Goal: Find specific page/section: Find specific page/section

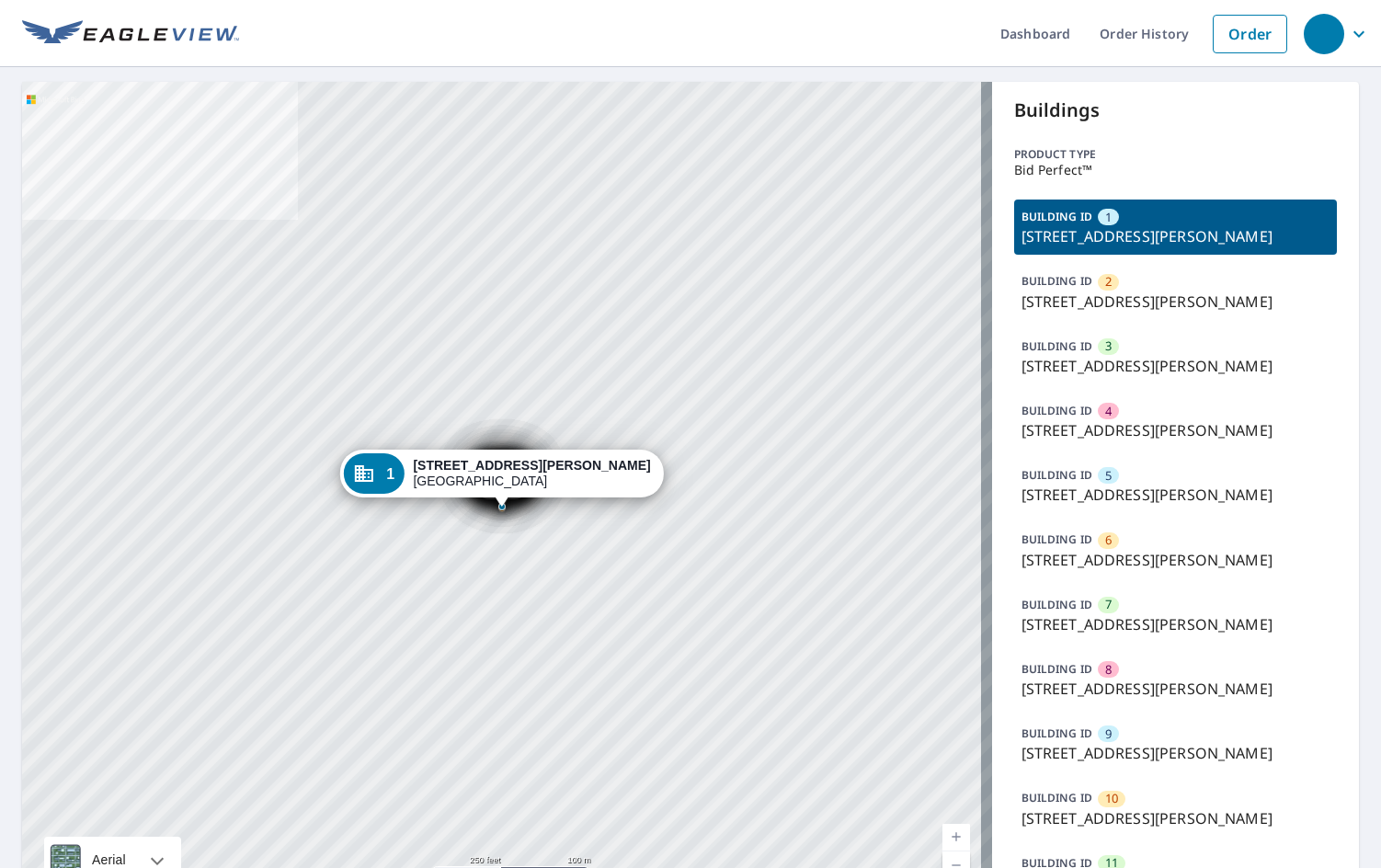
click at [1088, 300] on p "[STREET_ADDRESS][PERSON_NAME]" at bounding box center [1176, 302] width 309 height 22
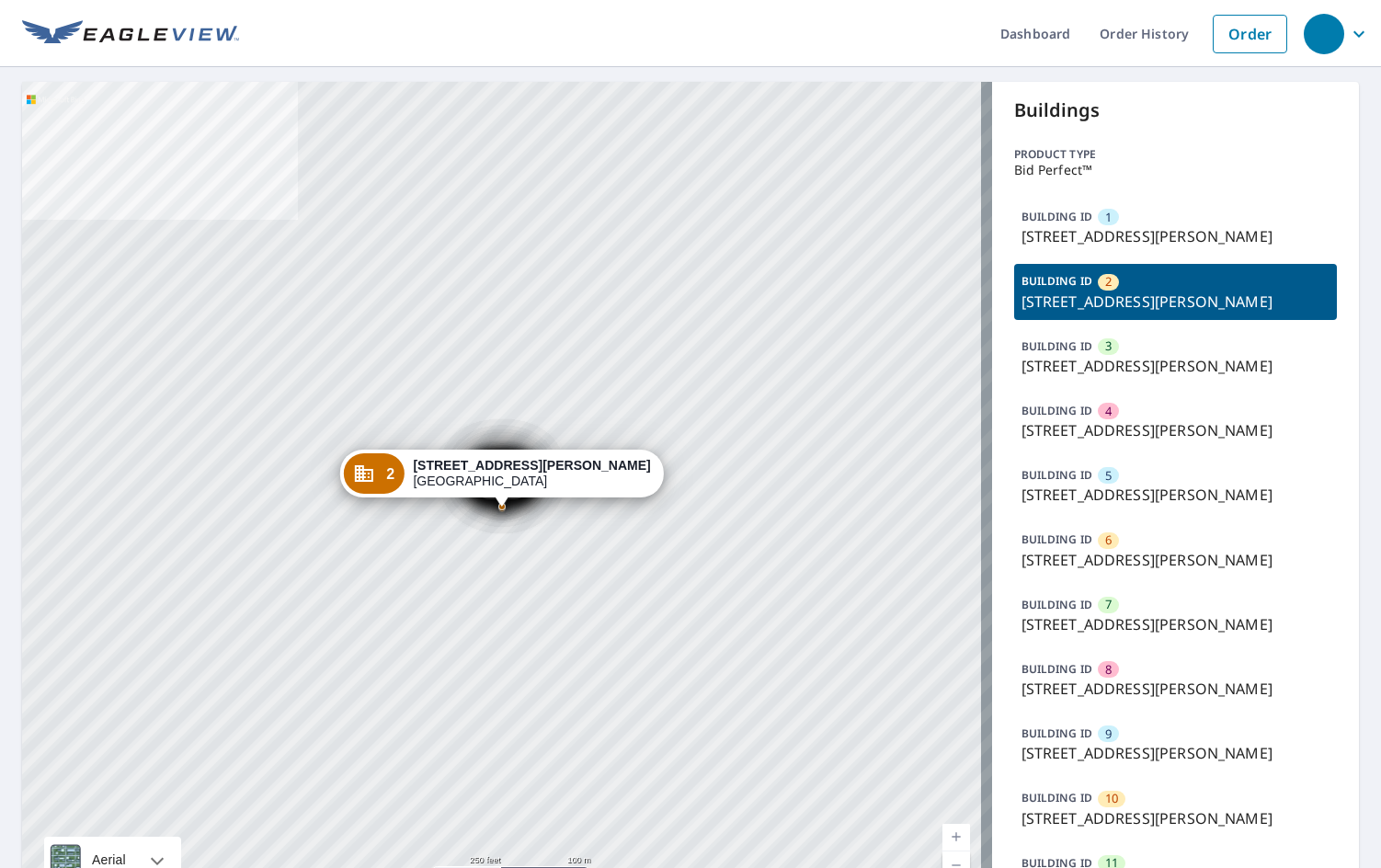
click at [1086, 358] on p "[STREET_ADDRESS][PERSON_NAME]" at bounding box center [1176, 366] width 309 height 22
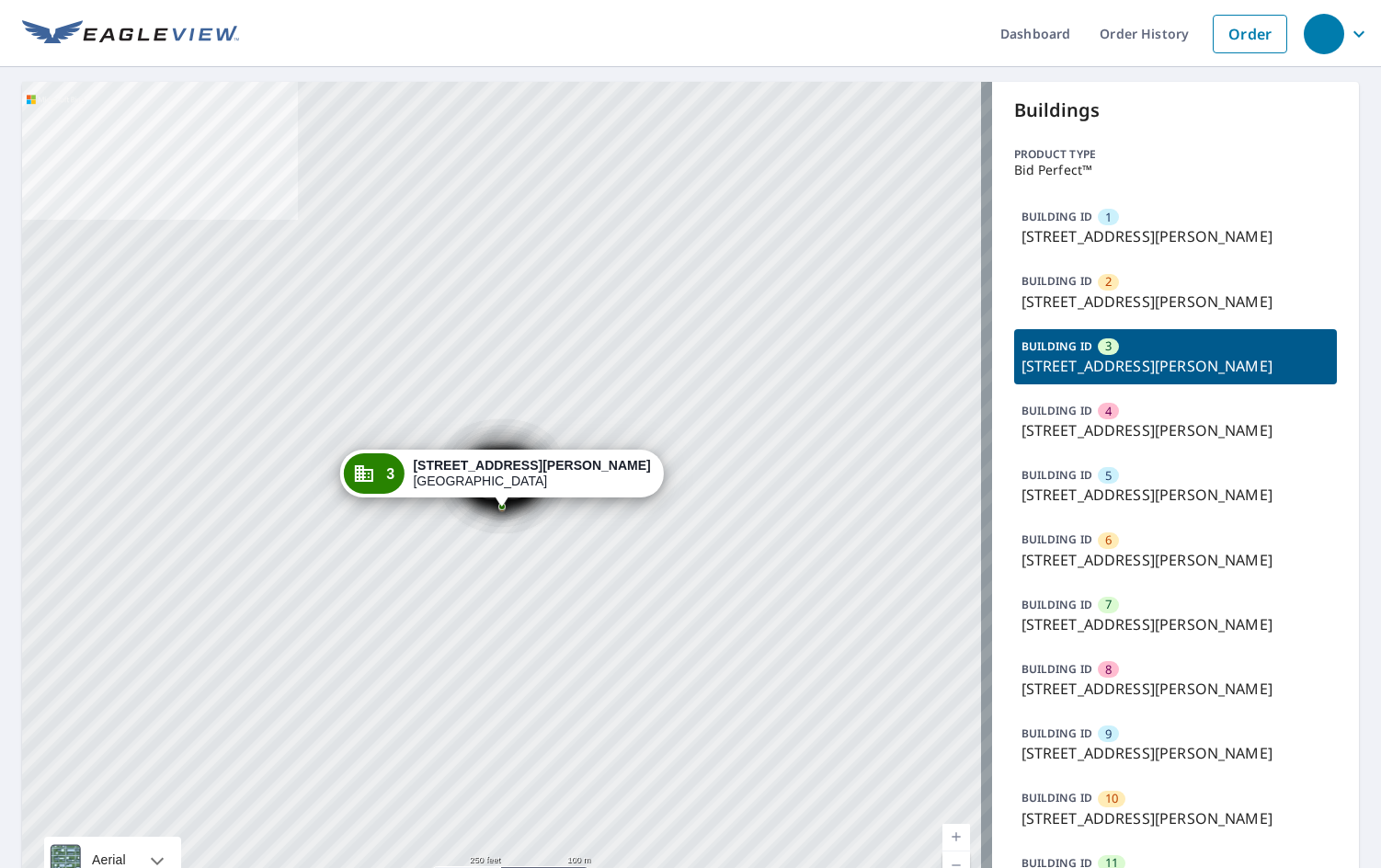
click at [1104, 418] on div "4" at bounding box center [1108, 410] width 21 height 17
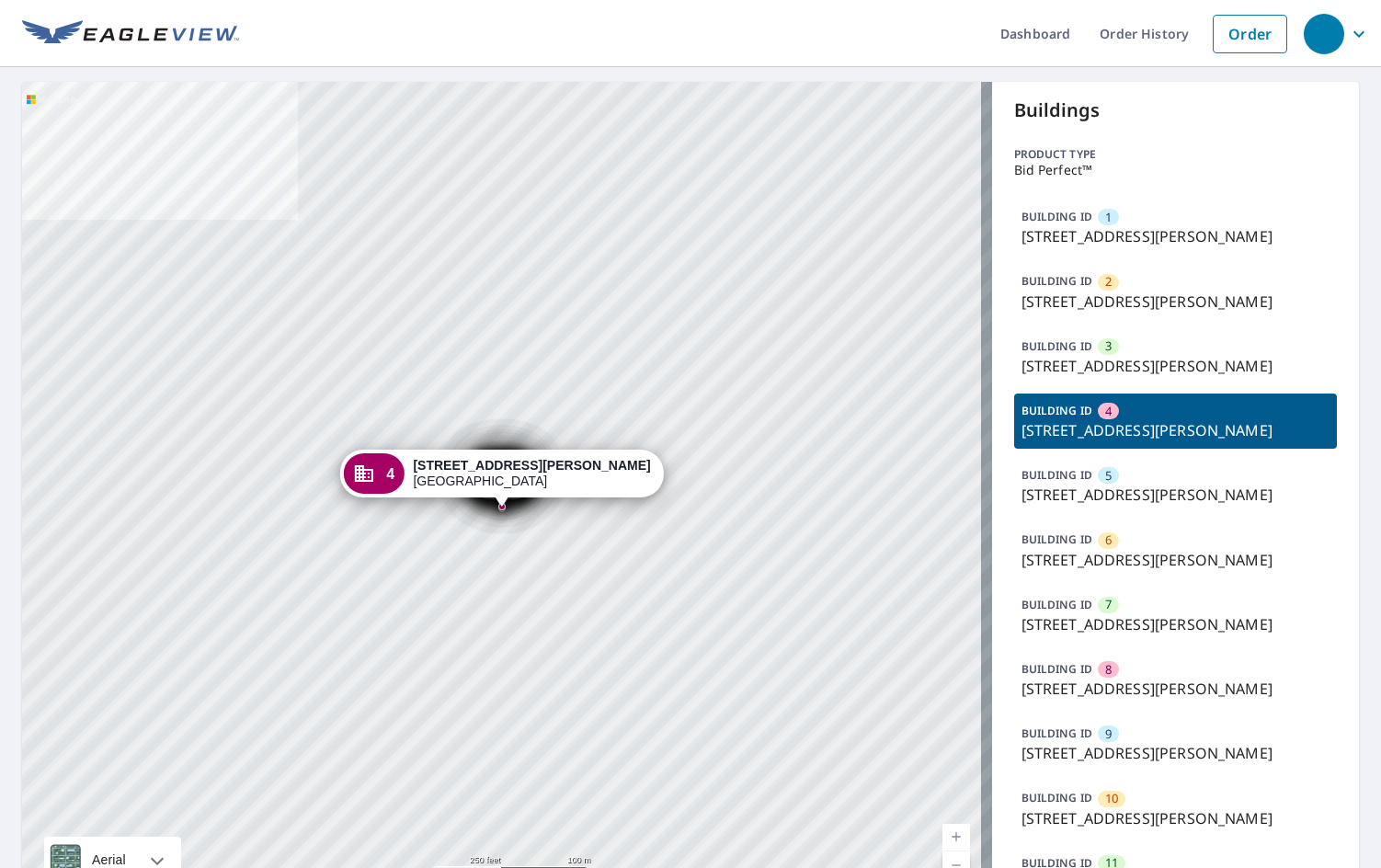
click at [1117, 509] on div "BUILDING ID 5 [STREET_ADDRESS][PERSON_NAME]" at bounding box center [1176, 485] width 324 height 55
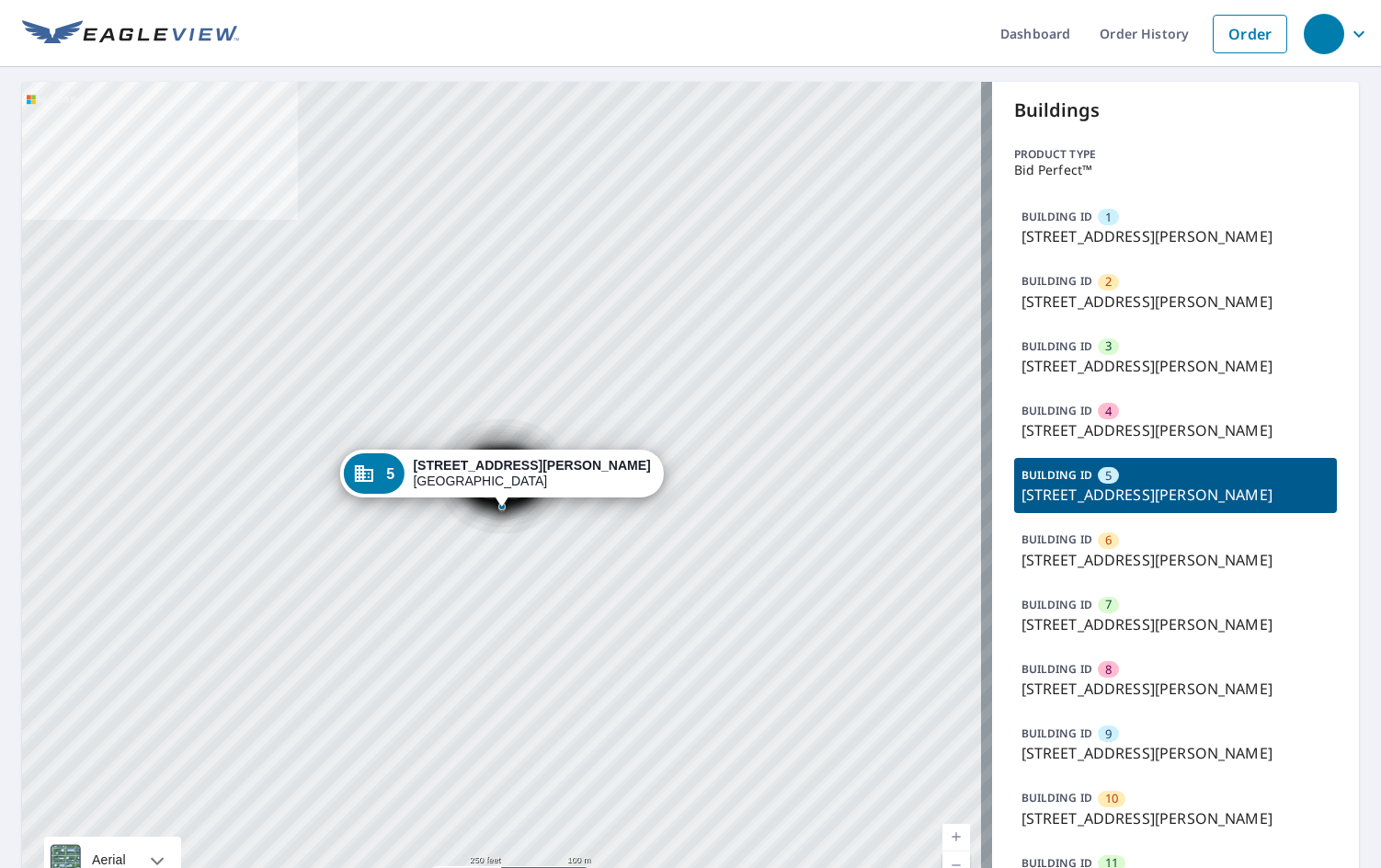
click at [1106, 563] on p "[STREET_ADDRESS][PERSON_NAME]" at bounding box center [1176, 560] width 309 height 22
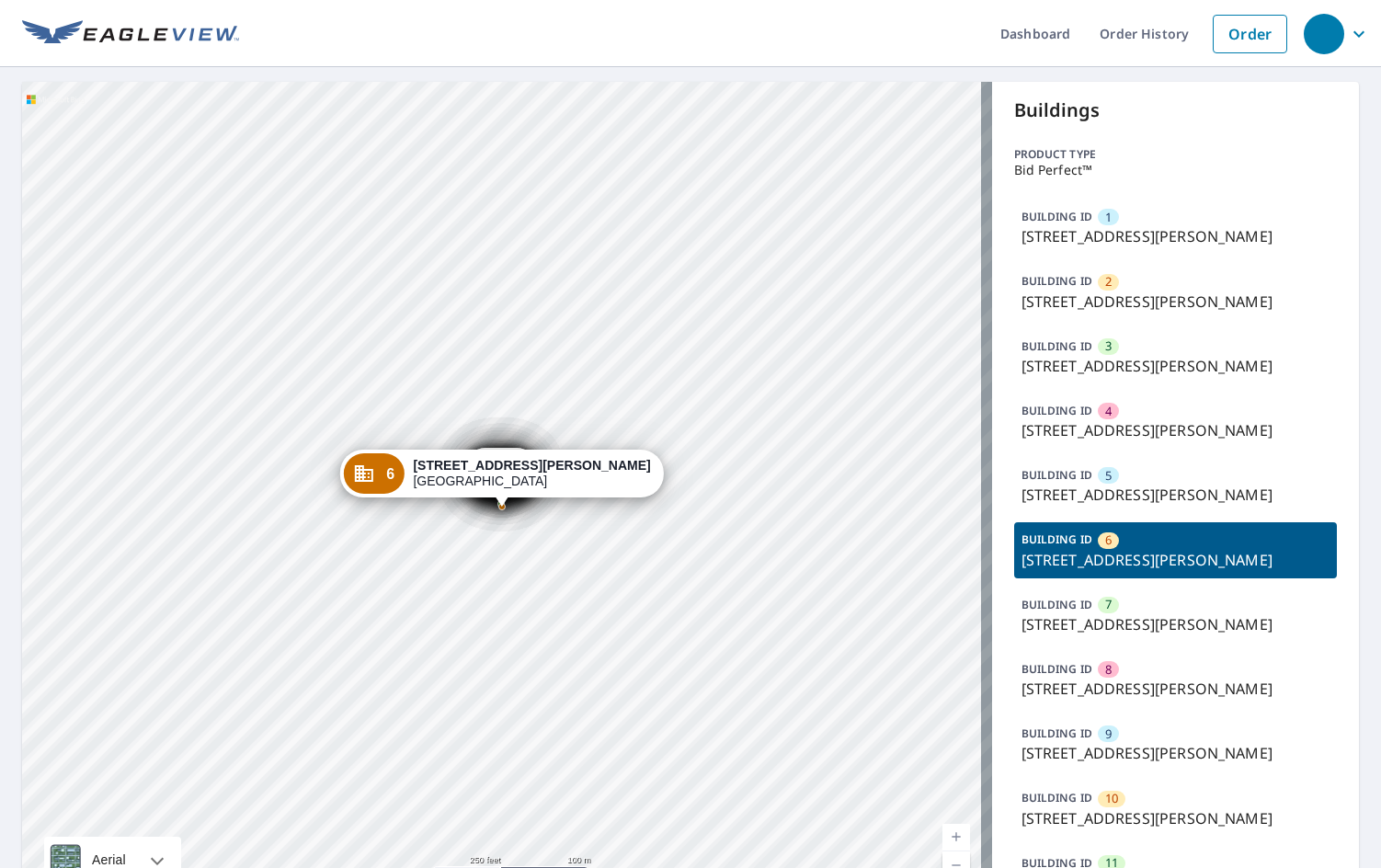
click at [1116, 617] on div "BUILDING ID 7 [STREET_ADDRESS][PERSON_NAME]" at bounding box center [1176, 615] width 324 height 55
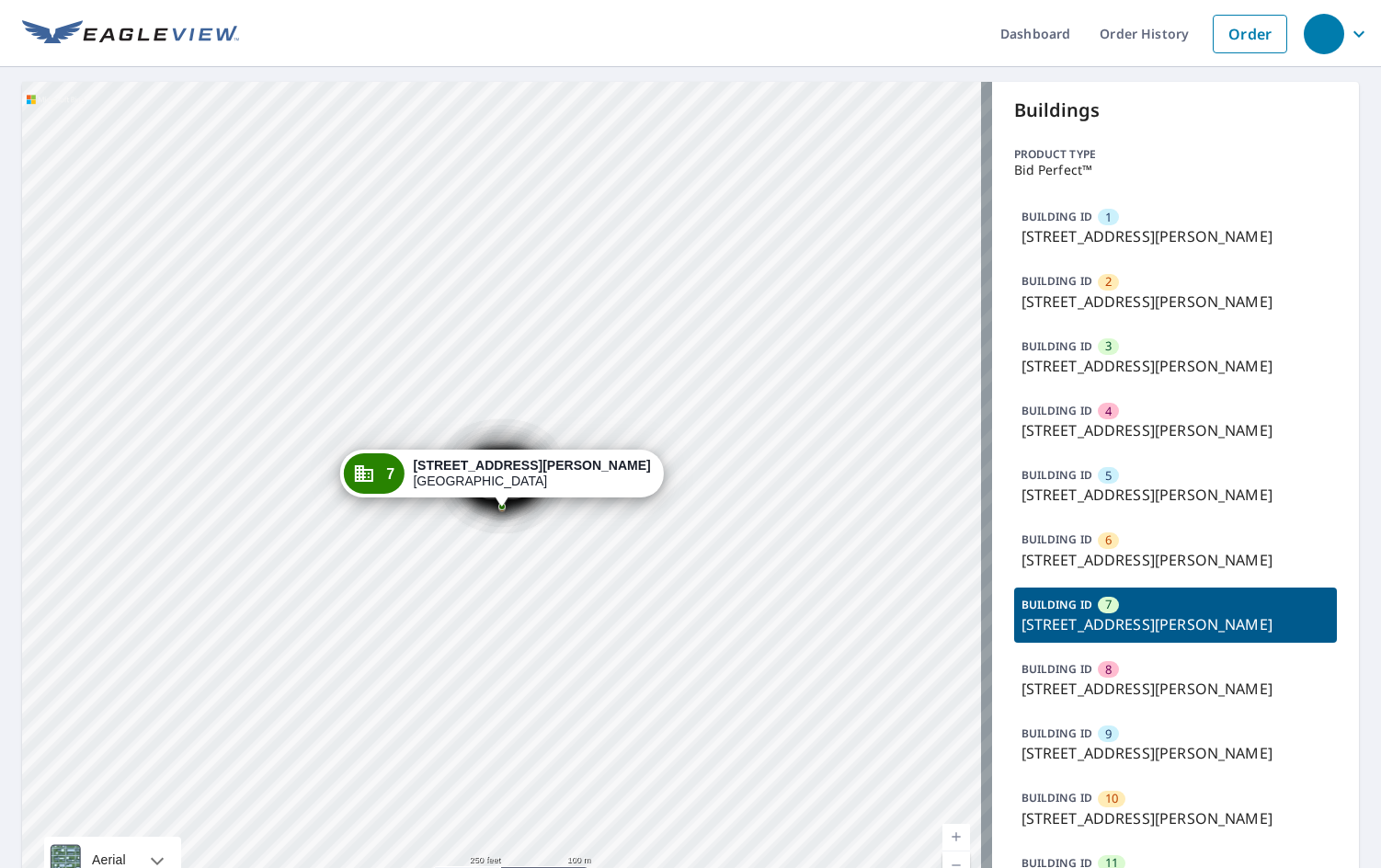
click at [1115, 672] on div "BUILDING ID 1 [STREET_ADDRESS][PERSON_NAME] BUILDING ID 2 [STREET_ADDRESS][PERS…" at bounding box center [1176, 549] width 324 height 701
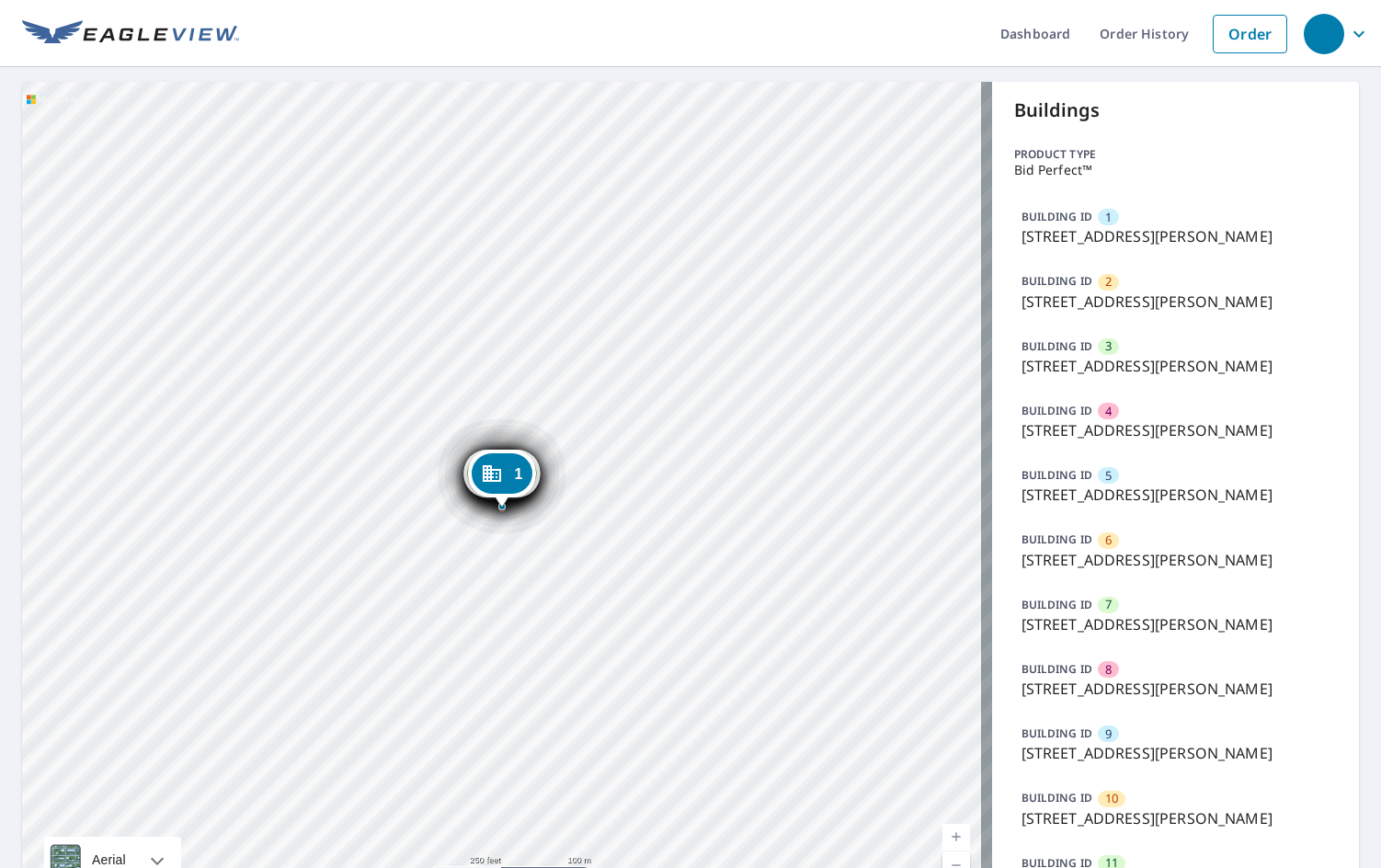
click at [1113, 707] on div "BUILDING ID 8 [STREET_ADDRESS][PERSON_NAME]" at bounding box center [1176, 680] width 324 height 55
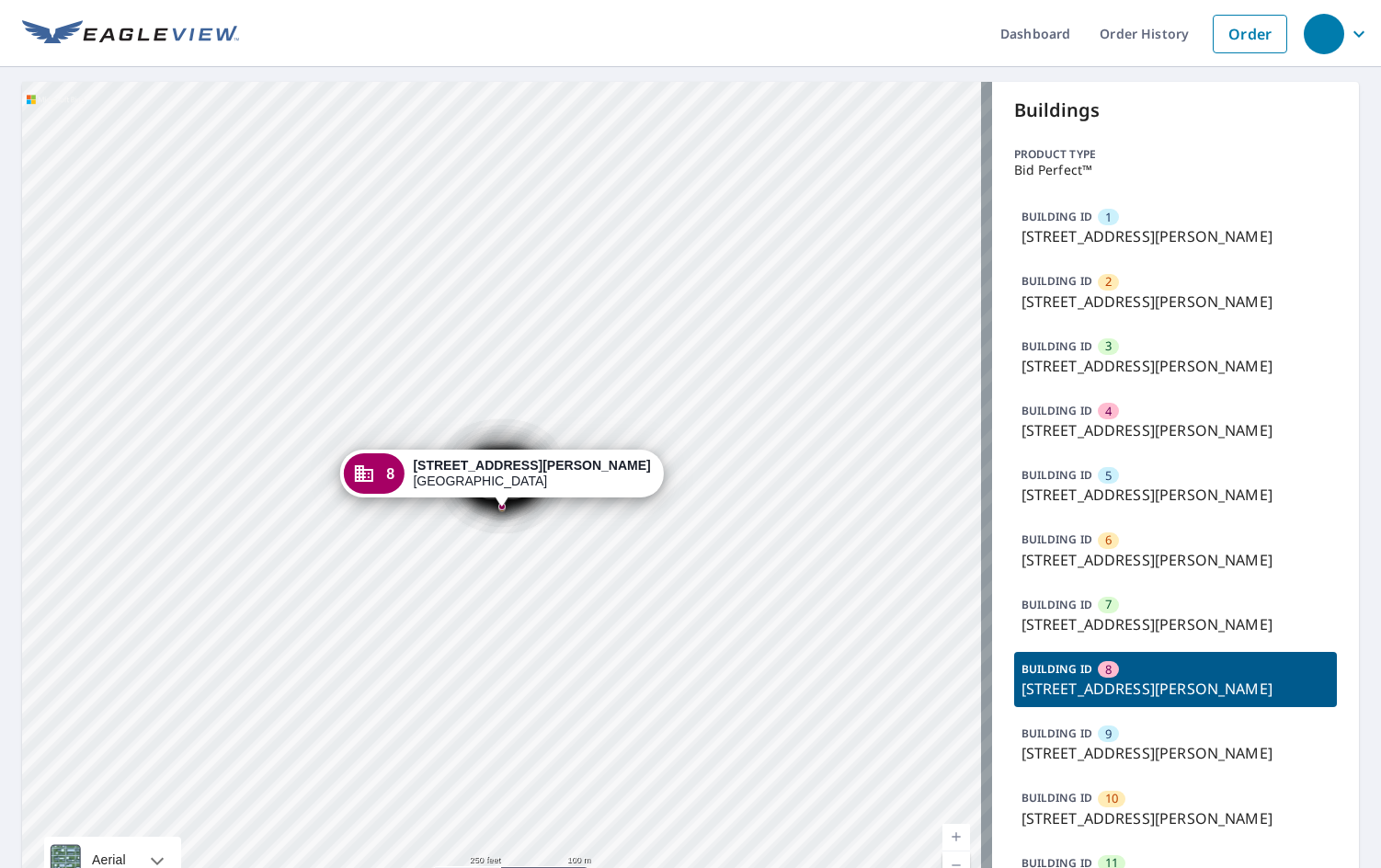
click at [1111, 753] on div "BUILDING ID 9 [STREET_ADDRESS][PERSON_NAME]" at bounding box center [1176, 744] width 324 height 55
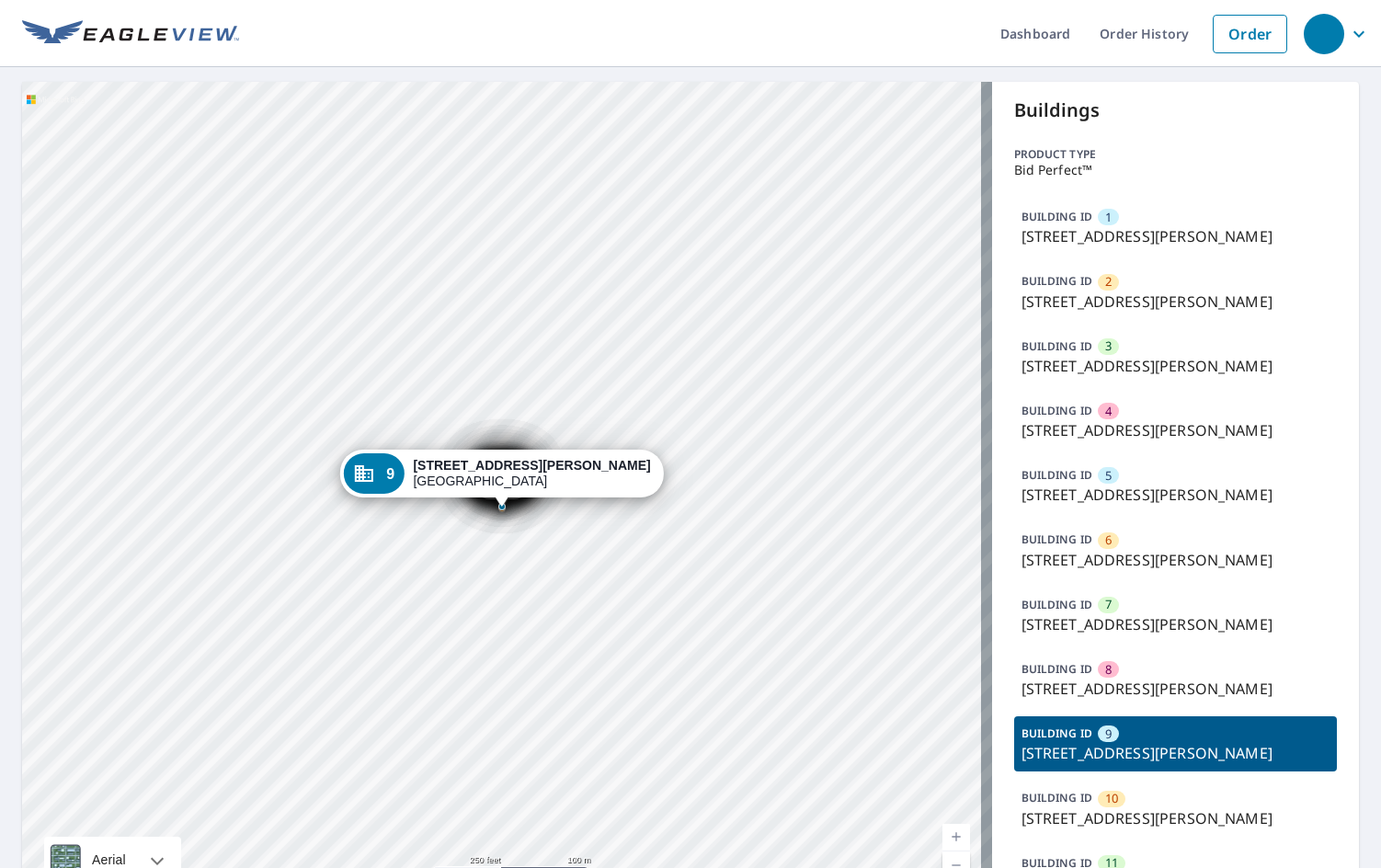
click at [1106, 764] on p "[STREET_ADDRESS][PERSON_NAME]" at bounding box center [1176, 753] width 309 height 22
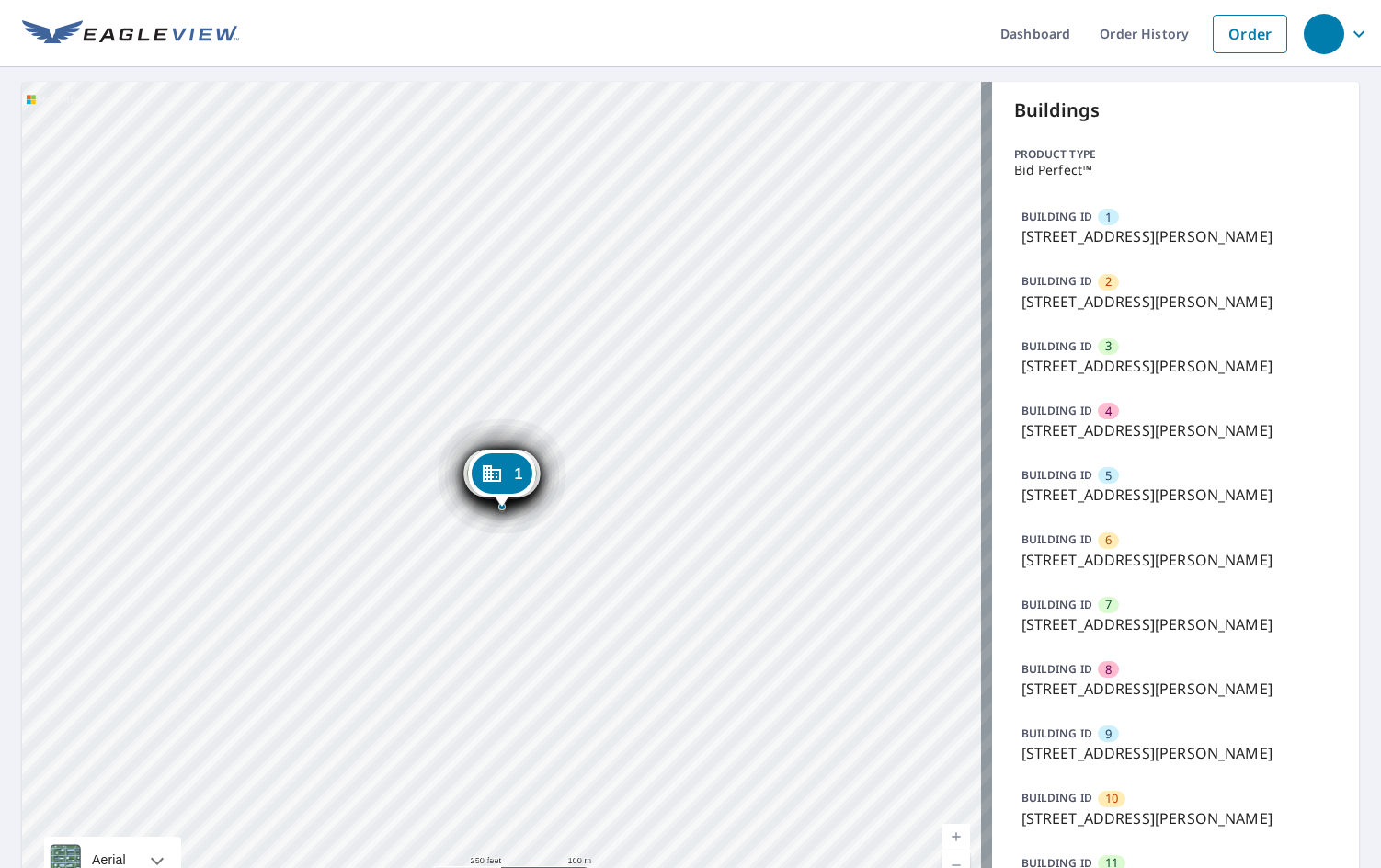
click at [1098, 643] on div "BUILDING ID 7 [STREET_ADDRESS][PERSON_NAME]" at bounding box center [1176, 615] width 324 height 55
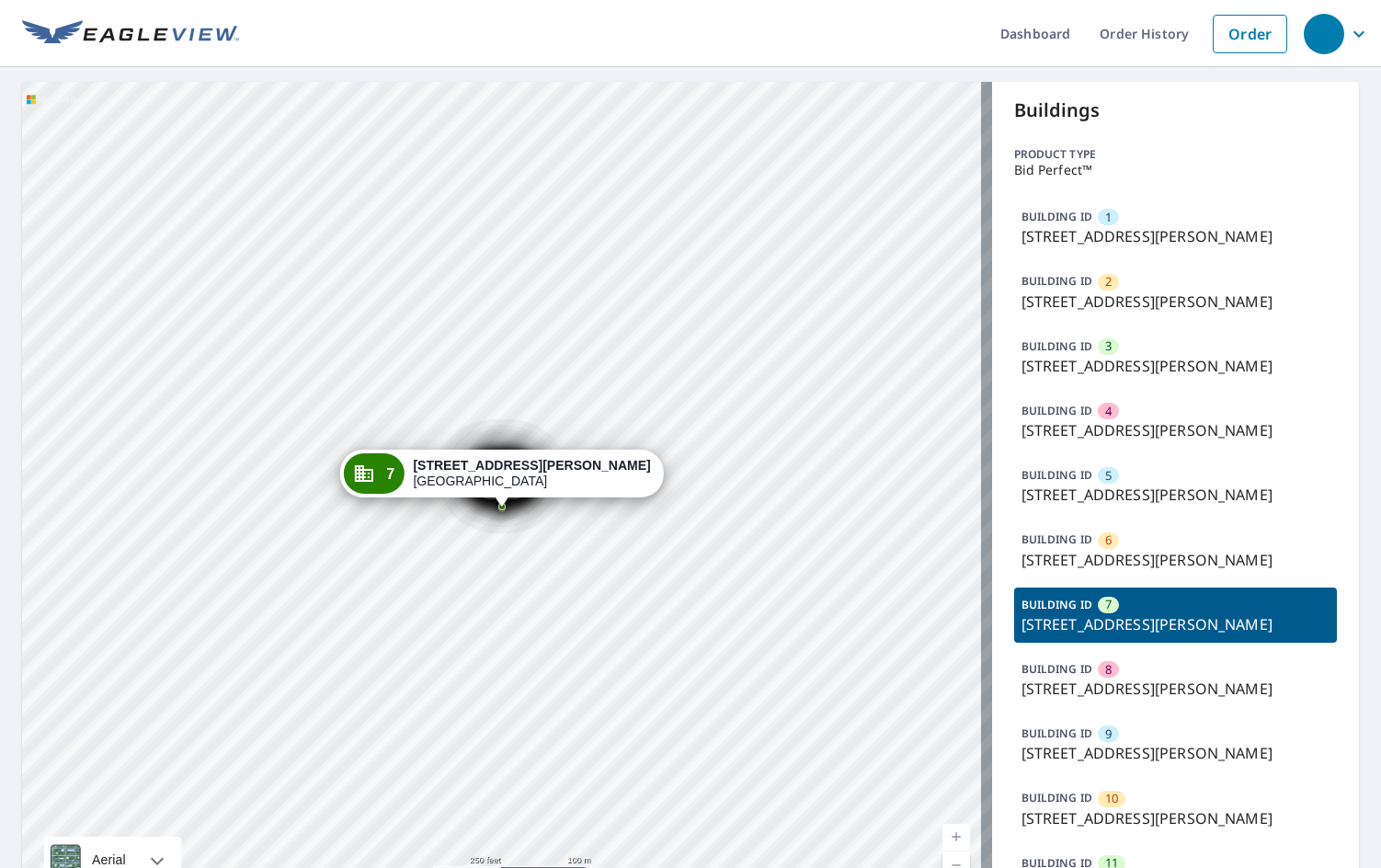
click at [1130, 512] on div "BUILDING ID 5 [STREET_ADDRESS][PERSON_NAME]" at bounding box center [1176, 485] width 324 height 55
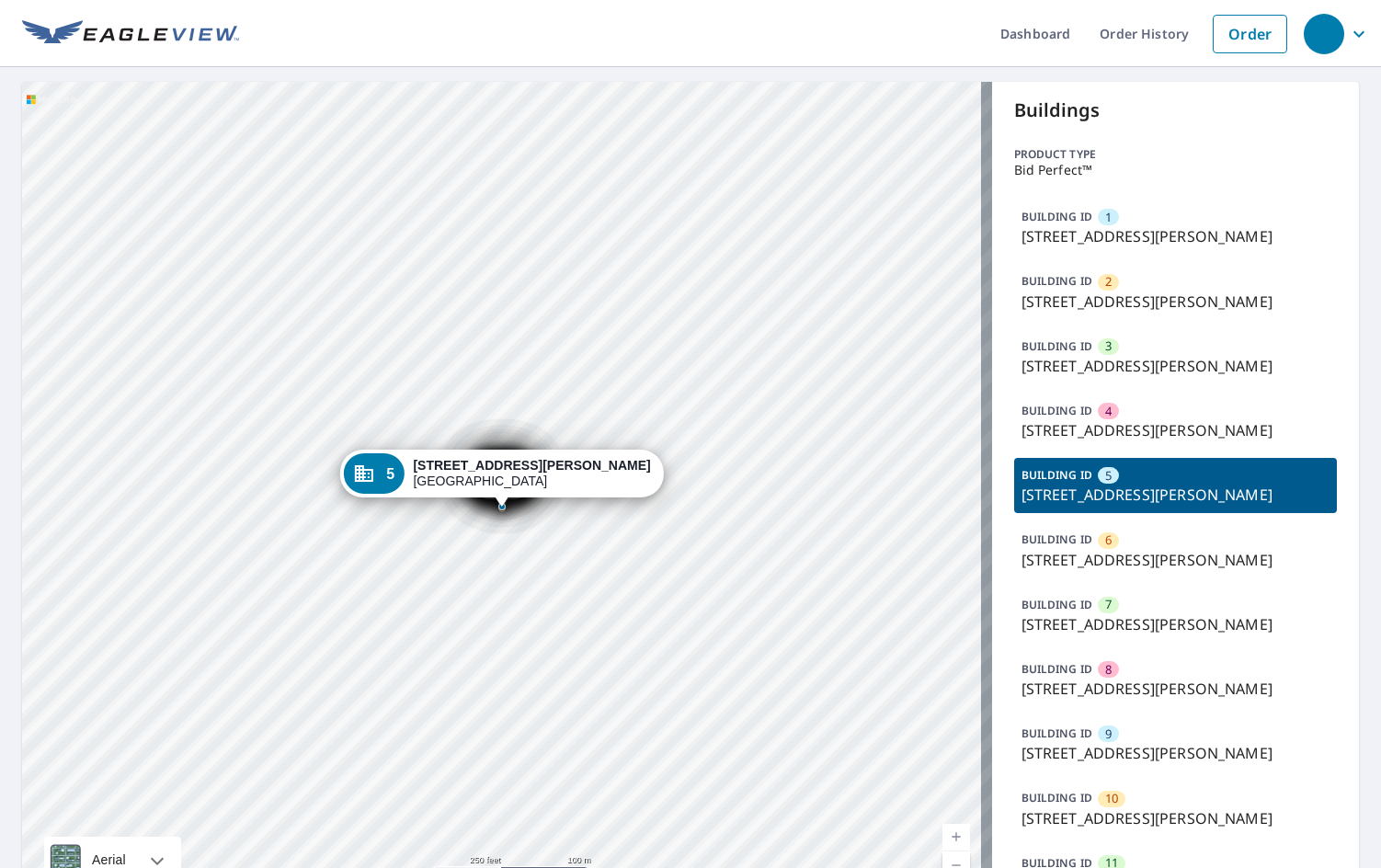
click at [1119, 375] on p "[STREET_ADDRESS][PERSON_NAME]" at bounding box center [1176, 366] width 309 height 22
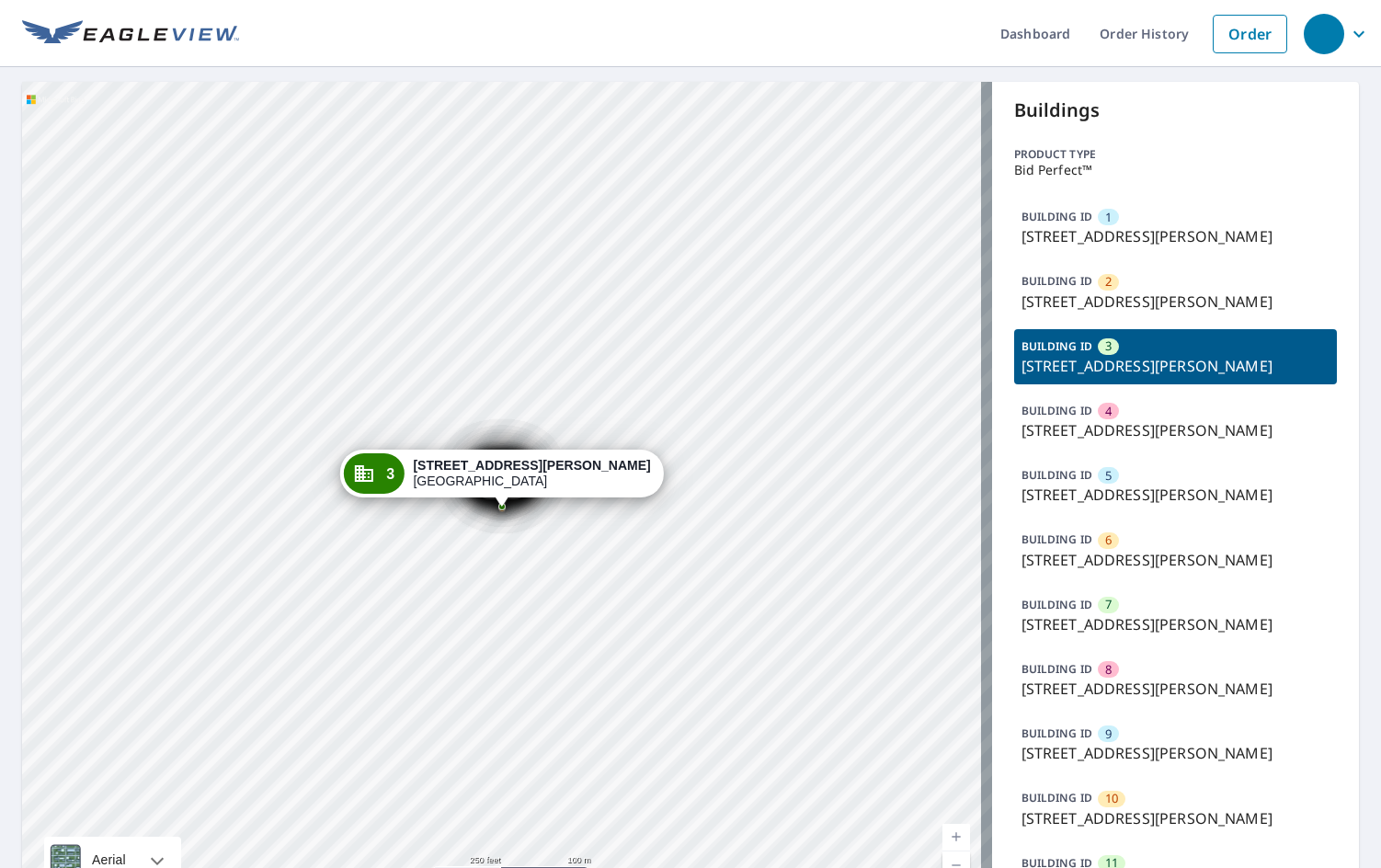
click at [1167, 549] on p "[STREET_ADDRESS][PERSON_NAME]" at bounding box center [1176, 560] width 309 height 22
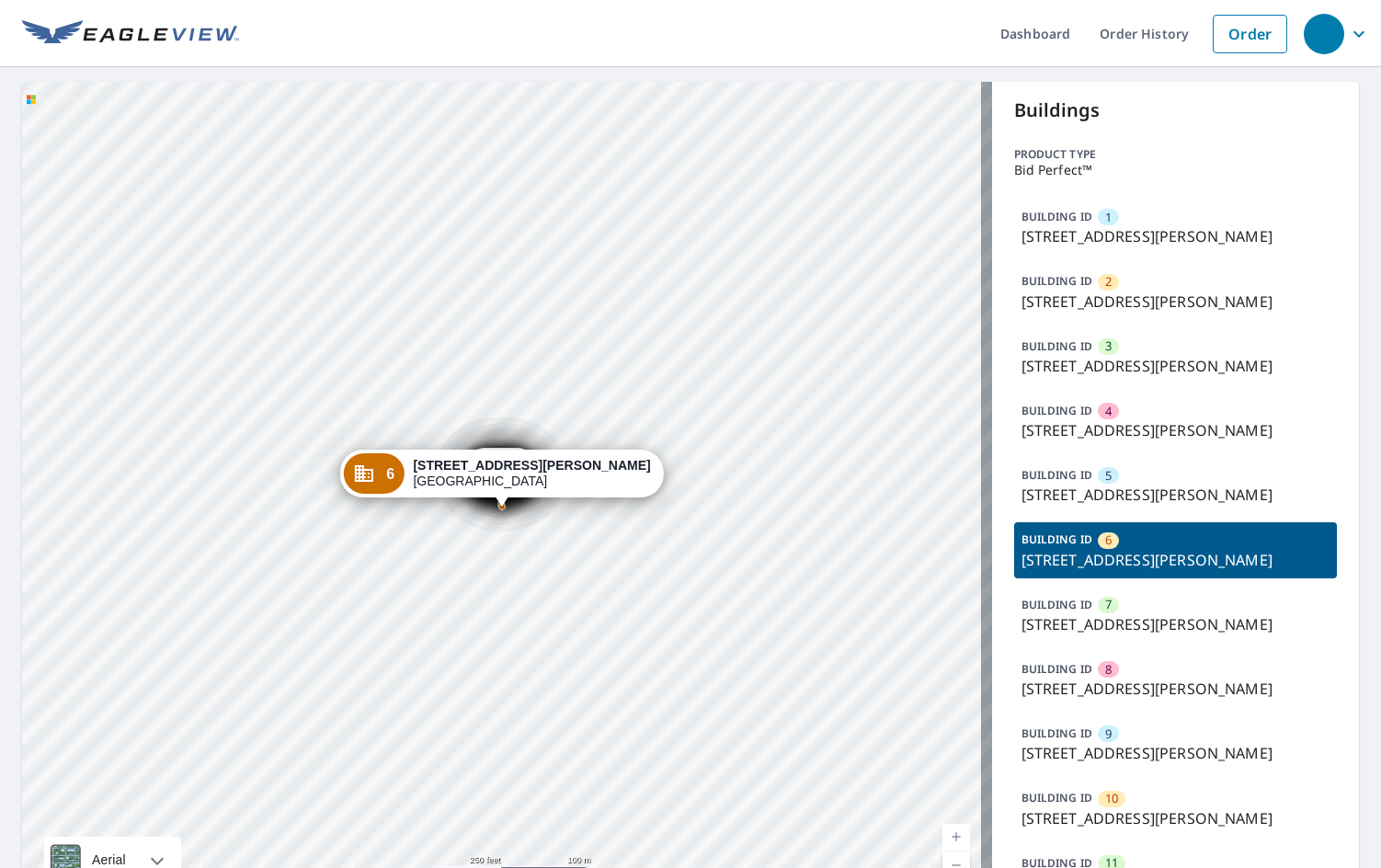
click at [1146, 771] on div "BUILDING ID 9 [STREET_ADDRESS][PERSON_NAME]" at bounding box center [1176, 744] width 324 height 55
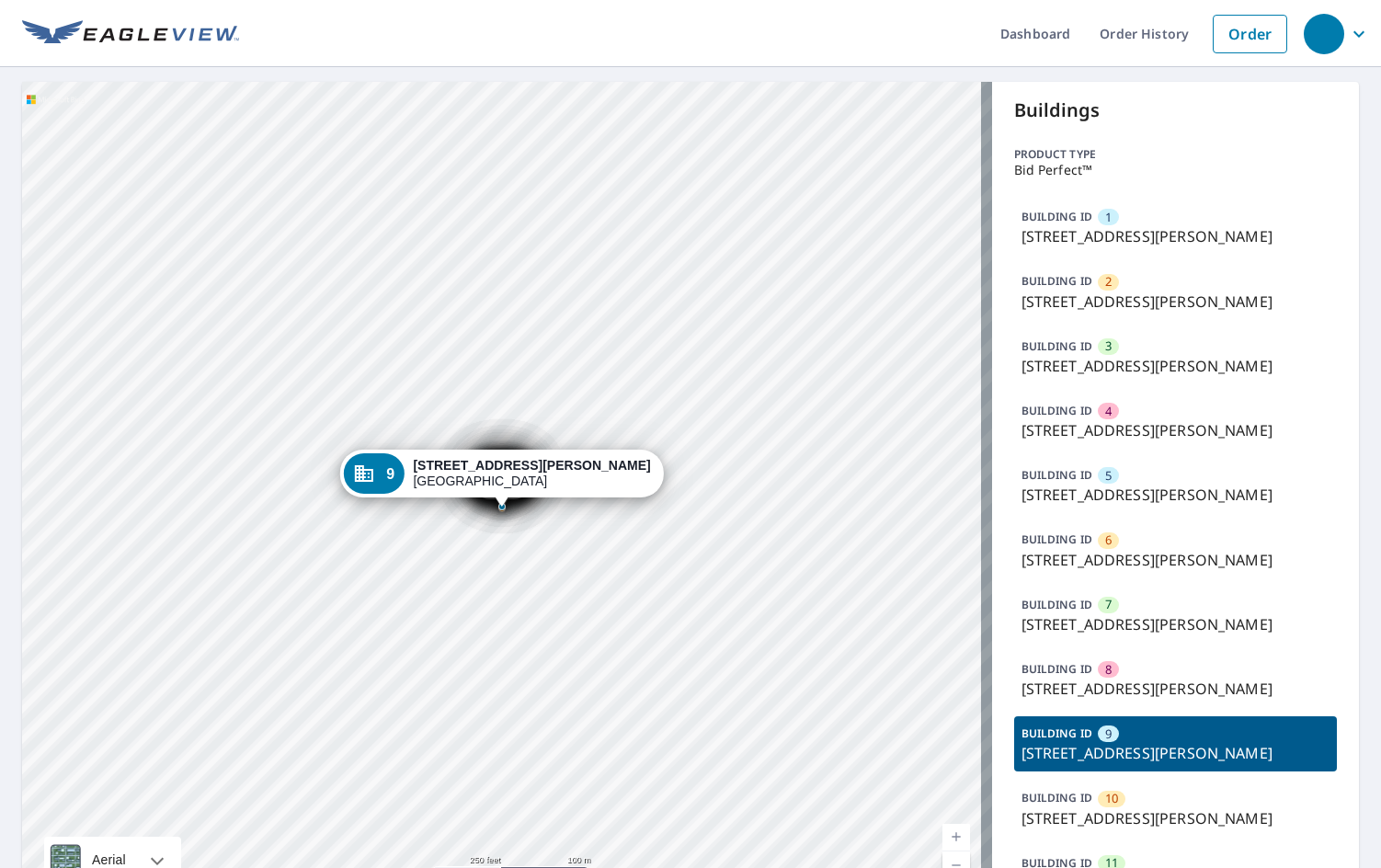
click at [1146, 809] on div "BUILDING ID 10 [STREET_ADDRESS][PERSON_NAME]" at bounding box center [1176, 808] width 324 height 55
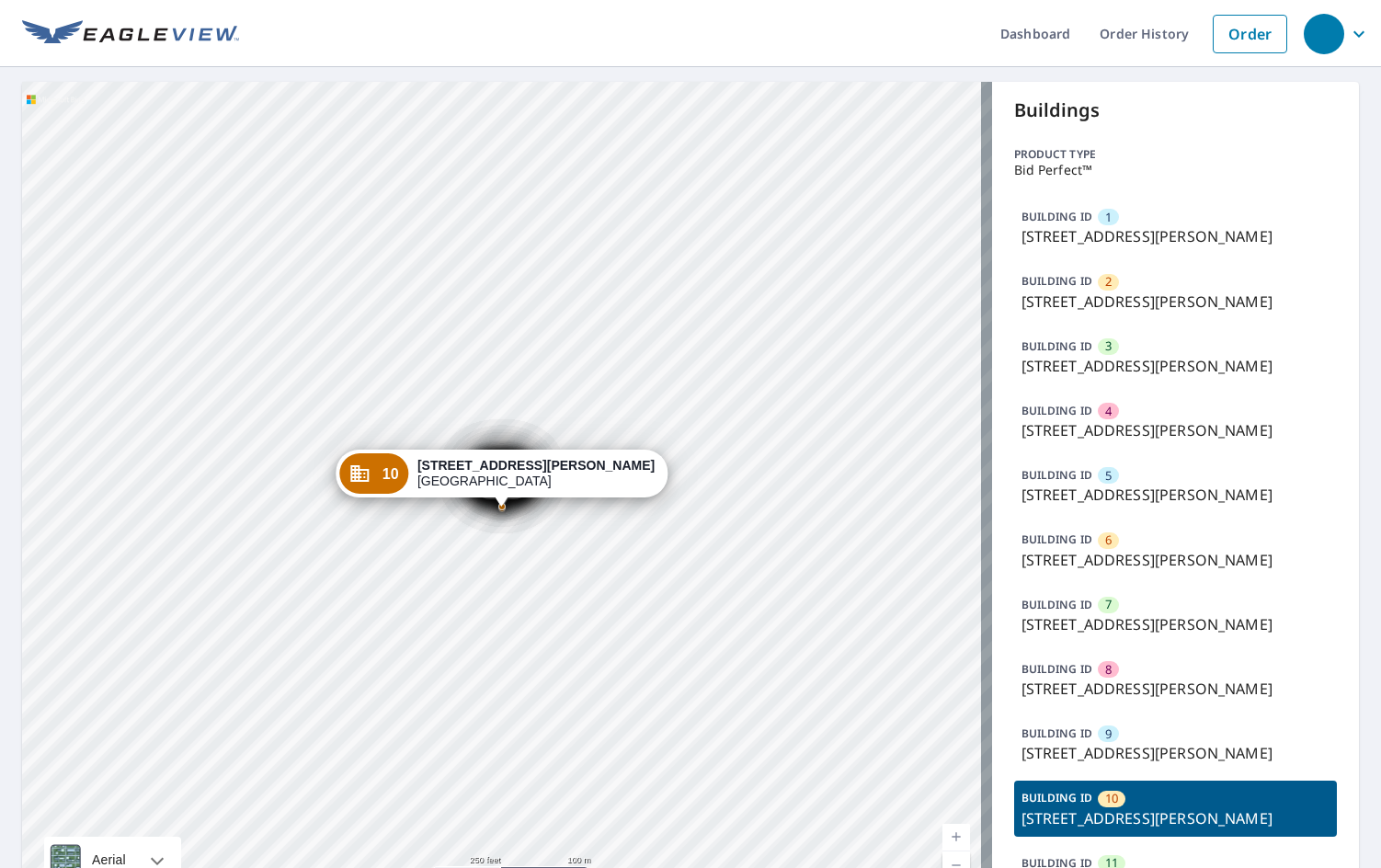
click at [903, 19] on ul "Dashboard Order History Order" at bounding box center [767, 34] width 1057 height 67
drag, startPoint x: 844, startPoint y: 28, endPoint x: 825, endPoint y: 2, distance: 32.2
click at [845, 29] on ul "Dashboard Order History Order" at bounding box center [767, 34] width 1057 height 67
